Goal: Transaction & Acquisition: Purchase product/service

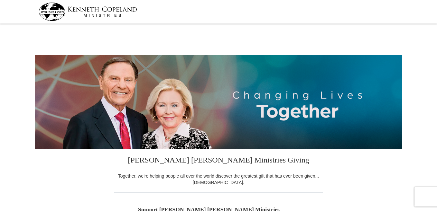
select select "FL"
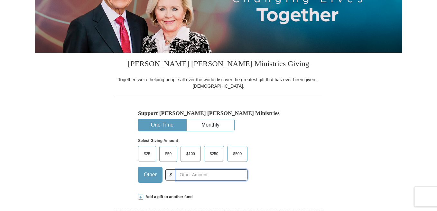
click at [178, 171] on input "text" at bounding box center [211, 174] width 71 height 11
type input "20"
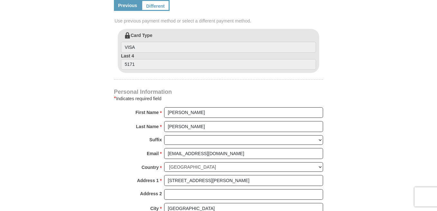
scroll to position [354, 0]
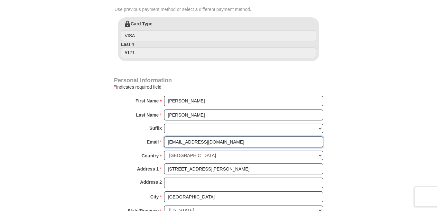
click at [216, 137] on input "[EMAIL_ADDRESS][DOMAIN_NAME]" at bounding box center [243, 142] width 159 height 11
type input "r"
type input "[EMAIL_ADDRESS][DOMAIN_NAME]"
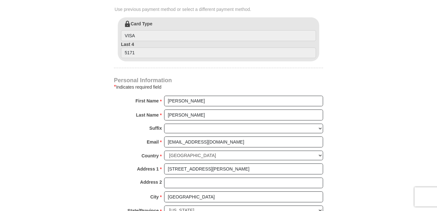
type input "9413803241"
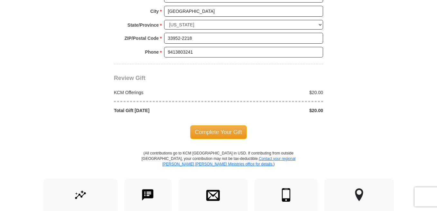
scroll to position [547, 0]
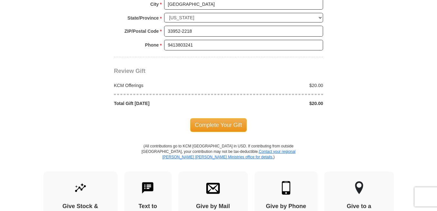
click at [216, 118] on span "Complete Your Gift" at bounding box center [218, 125] width 57 height 14
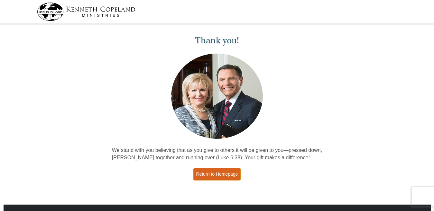
drag, startPoint x: 214, startPoint y: 177, endPoint x: 209, endPoint y: 180, distance: 6.3
click at [214, 178] on link "Return to Homepage" at bounding box center [217, 174] width 48 height 13
